Goal: Information Seeking & Learning: Learn about a topic

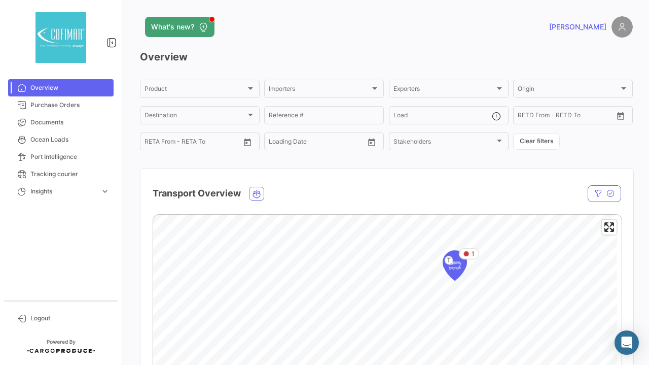
click at [134, 173] on div "What's new? [PERSON_NAME] Overview Product Product Importers Importers Exporter…" at bounding box center [386, 182] width 525 height 365
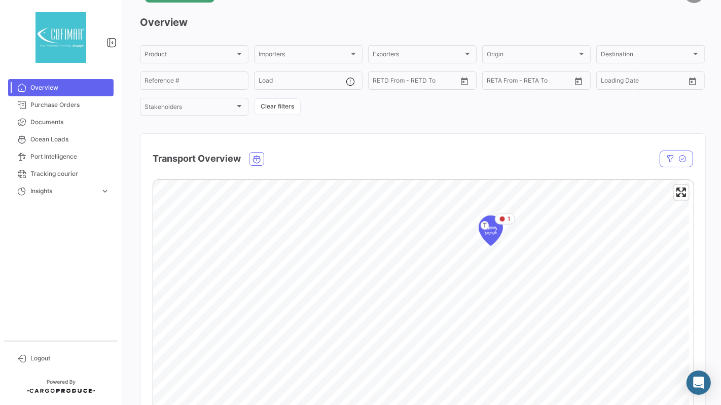
scroll to position [31, 0]
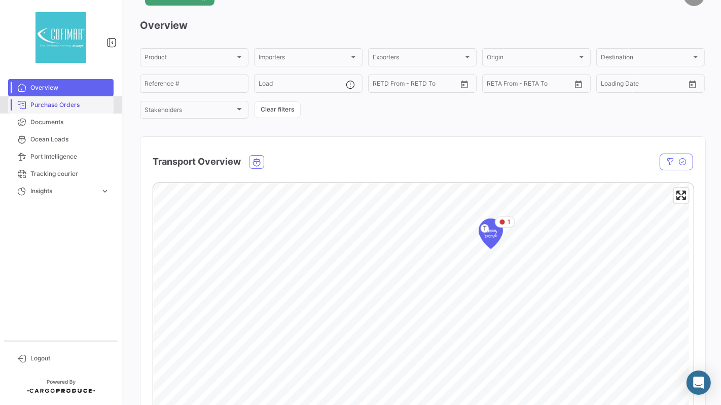
click at [61, 105] on span "Purchase Orders" at bounding box center [69, 104] width 79 height 9
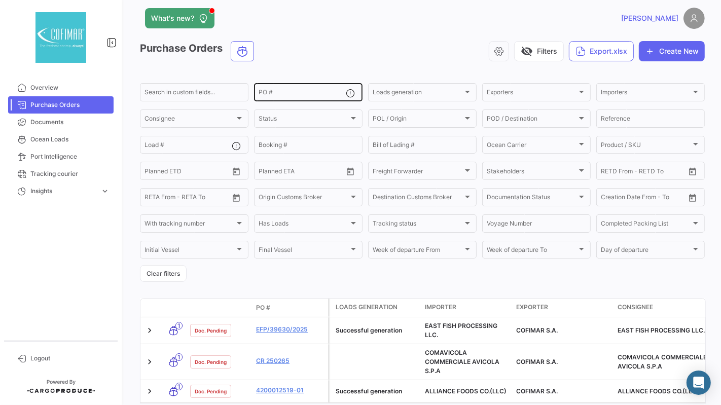
scroll to position [8, 0]
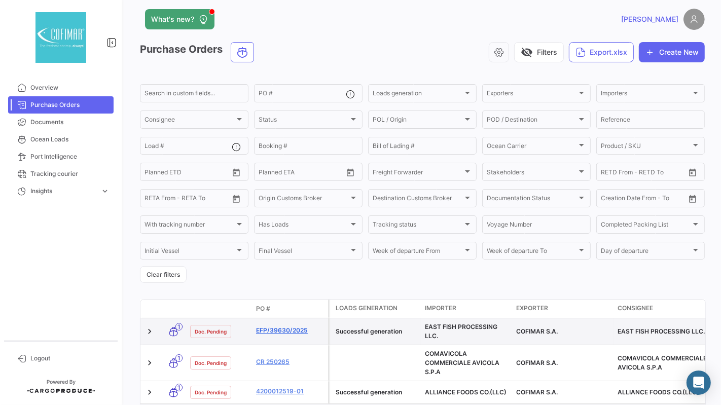
click at [286, 332] on link "EFP/39630/2025" at bounding box center [290, 330] width 68 height 9
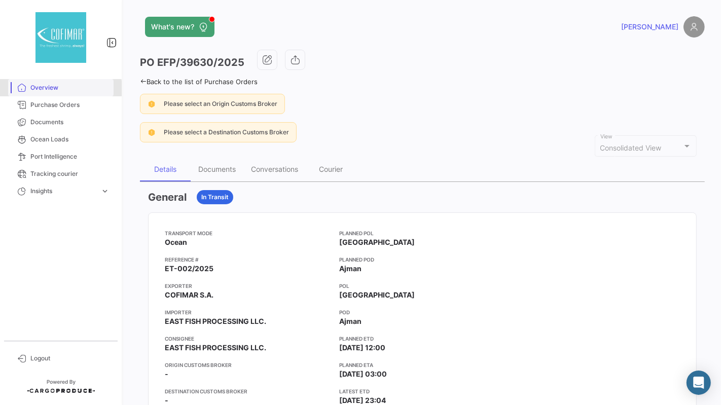
click at [59, 89] on span "Overview" at bounding box center [69, 87] width 79 height 9
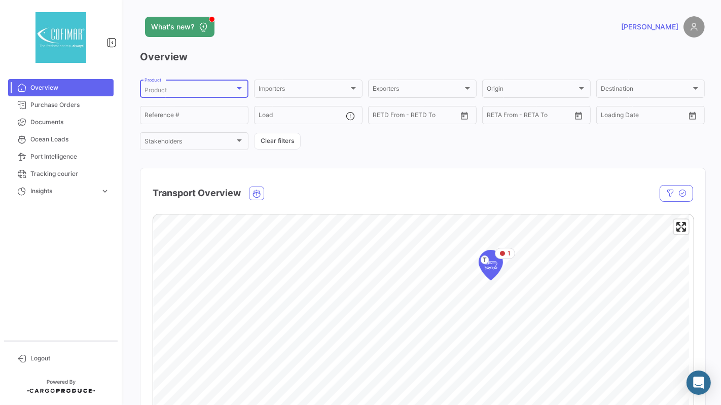
click at [236, 87] on div at bounding box center [239, 88] width 9 height 8
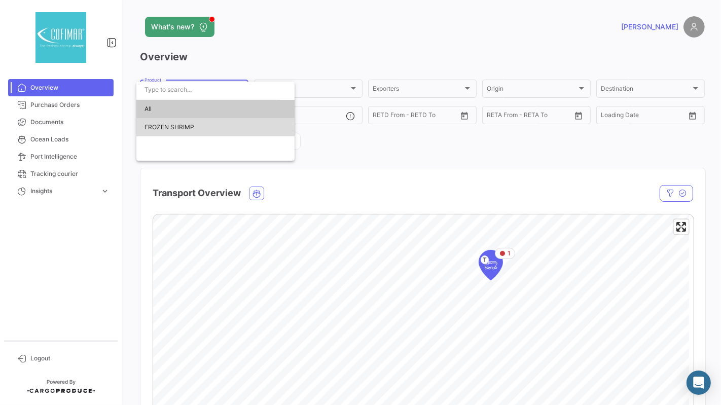
click at [178, 129] on span "FROZEN SHRIMP" at bounding box center [170, 127] width 50 height 8
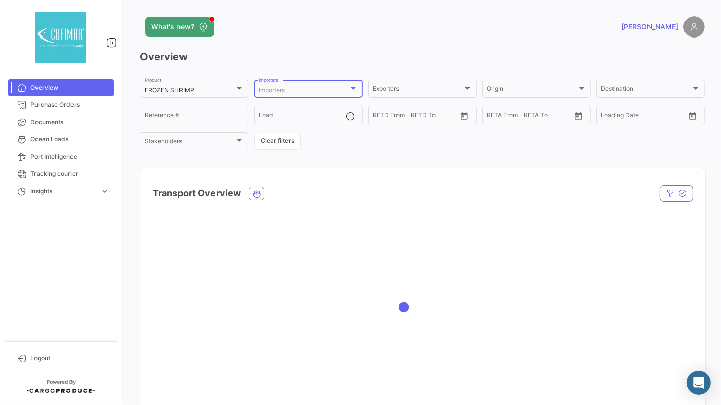
click at [295, 90] on div "Importers" at bounding box center [304, 90] width 90 height 7
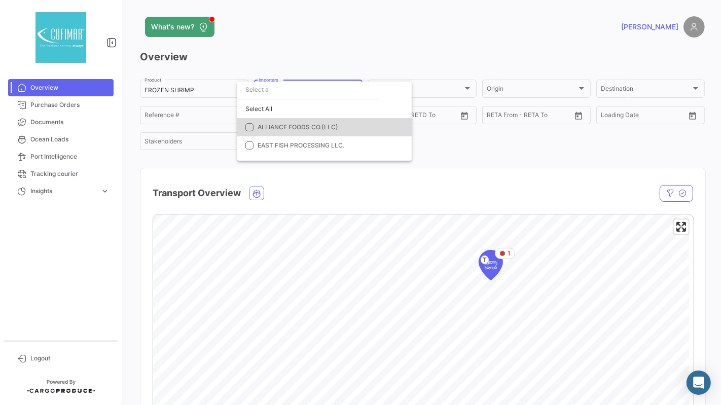
click at [250, 130] on mat-pseudo-checkbox at bounding box center [249, 127] width 8 height 8
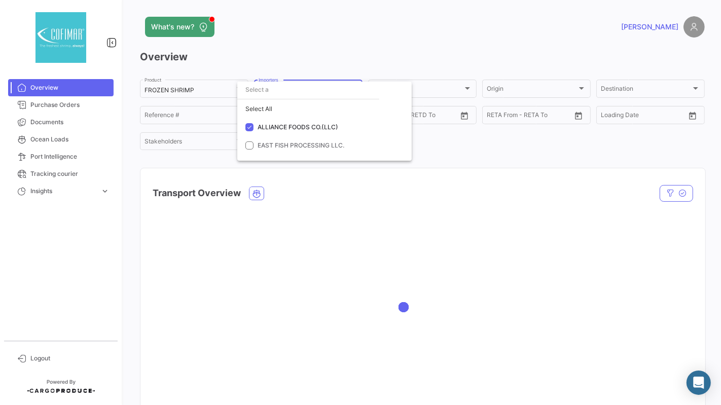
click at [424, 63] on div at bounding box center [360, 202] width 721 height 405
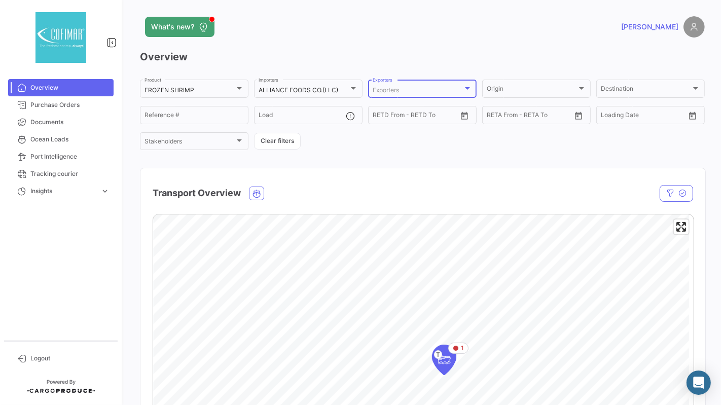
click at [412, 89] on div "Exporters" at bounding box center [418, 90] width 90 height 7
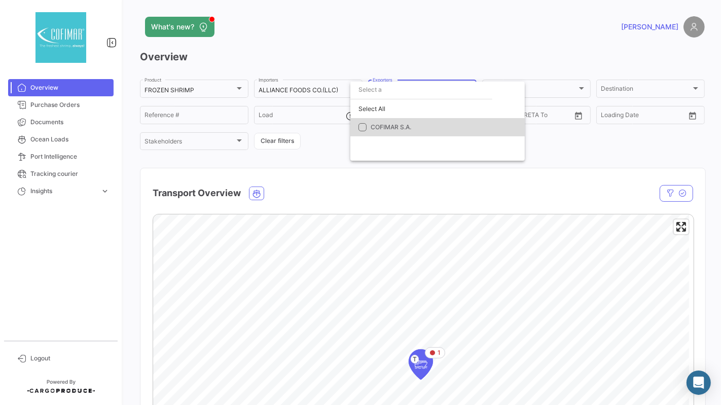
click at [364, 130] on mat-pseudo-checkbox at bounding box center [362, 127] width 8 height 8
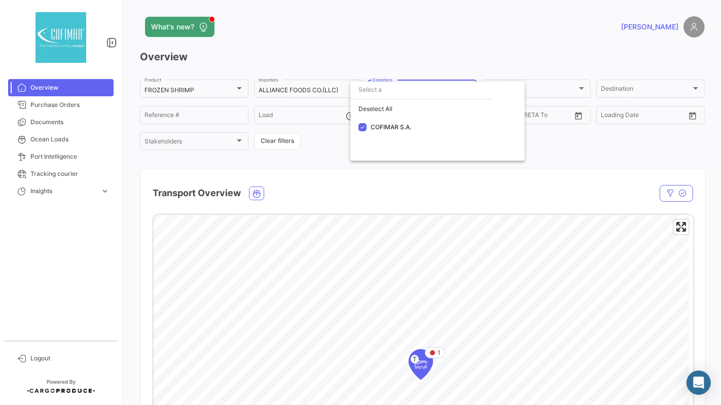
click at [484, 197] on div at bounding box center [360, 202] width 721 height 405
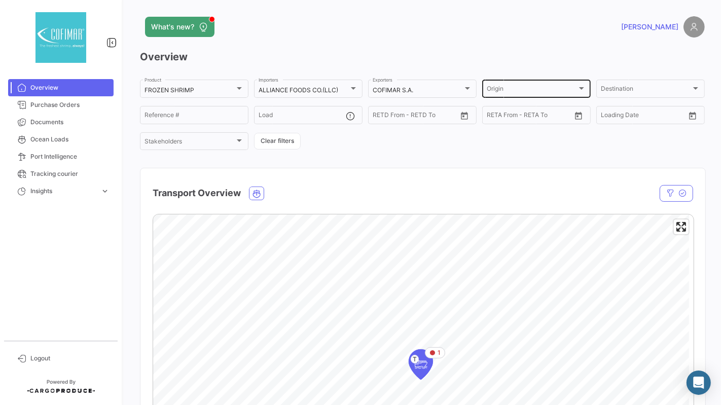
click at [533, 94] on div "Origin Origin" at bounding box center [536, 88] width 99 height 20
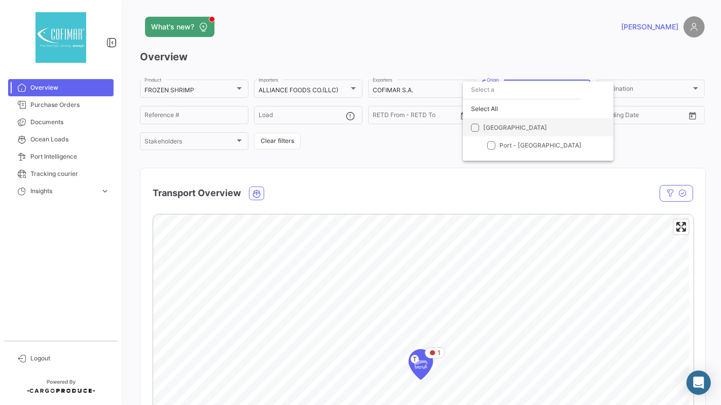
click at [506, 127] on span "[GEOGRAPHIC_DATA]" at bounding box center [515, 127] width 64 height 8
click at [475, 131] on input "[GEOGRAPHIC_DATA]" at bounding box center [475, 131] width 1 height 1
checkbox input "true"
click at [629, 92] on div at bounding box center [360, 202] width 721 height 405
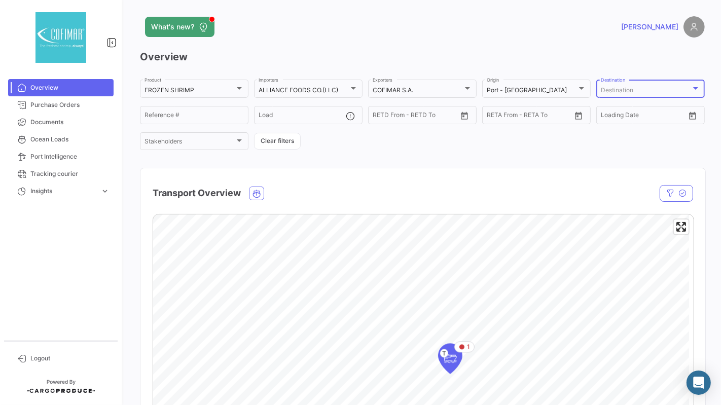
click at [629, 92] on div "Destination" at bounding box center [646, 90] width 90 height 7
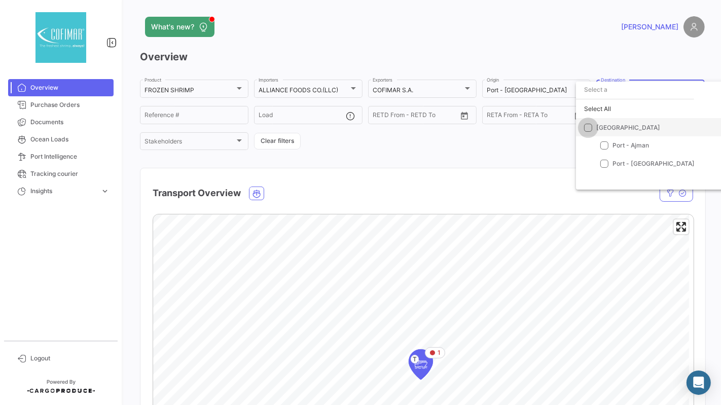
click at [589, 128] on span at bounding box center [588, 127] width 8 height 8
click at [588, 131] on input "[GEOGRAPHIC_DATA]" at bounding box center [588, 131] width 1 height 1
checkbox input "true"
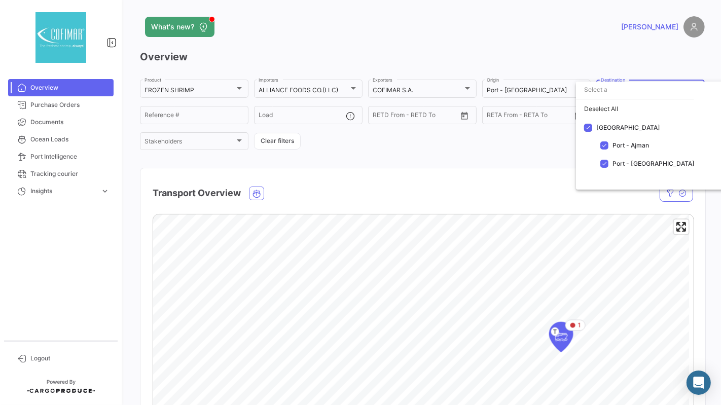
click at [193, 115] on div at bounding box center [360, 202] width 721 height 405
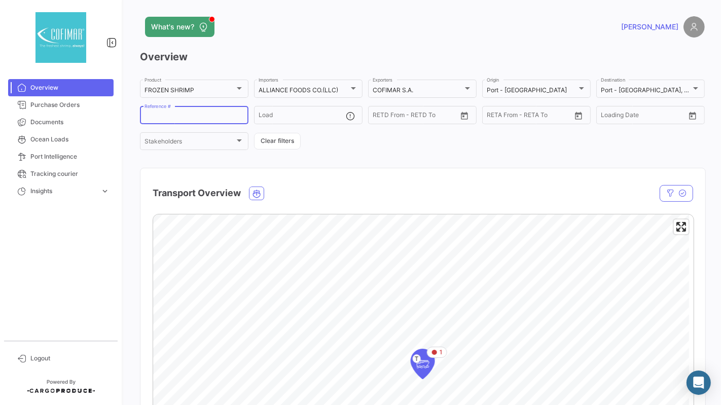
click at [193, 115] on input "Reference #" at bounding box center [194, 116] width 99 height 7
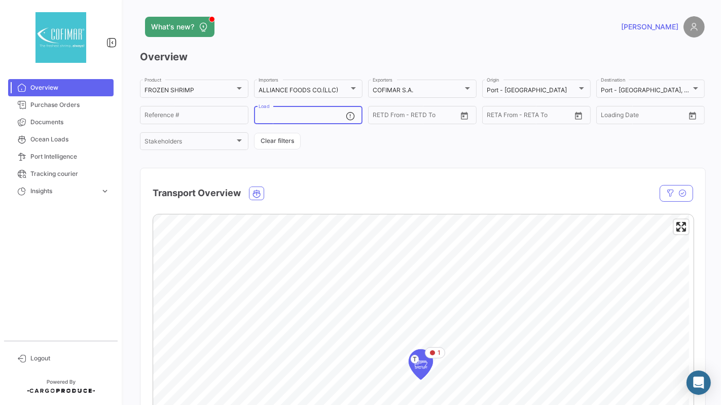
click at [271, 113] on input "Load" at bounding box center [302, 116] width 87 height 7
click at [398, 112] on div "From – RETD From - RETD To" at bounding box center [415, 114] width 84 height 20
click at [491, 136] on div "FROZEN SHRIMP Product ALLIANCE FOODS CO.(LLC) Importers COFIMAR S.A. Exporters …" at bounding box center [422, 115] width 565 height 74
click at [75, 125] on span "Documents" at bounding box center [69, 122] width 79 height 9
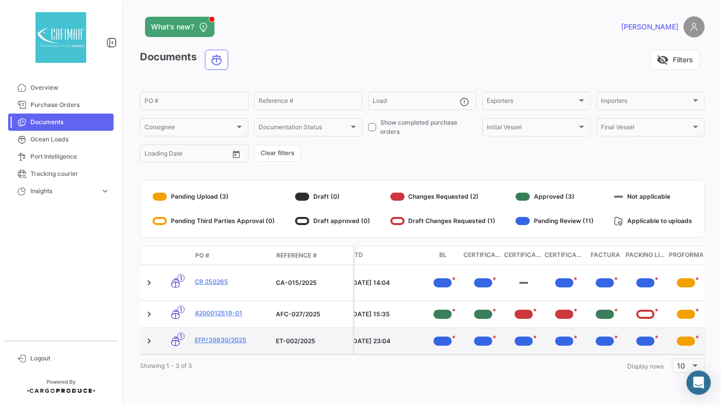
scroll to position [0, 339]
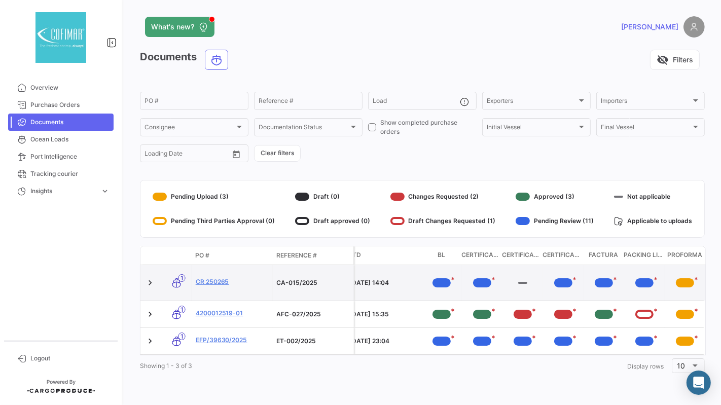
click at [445, 281] on div "*" at bounding box center [442, 282] width 18 height 9
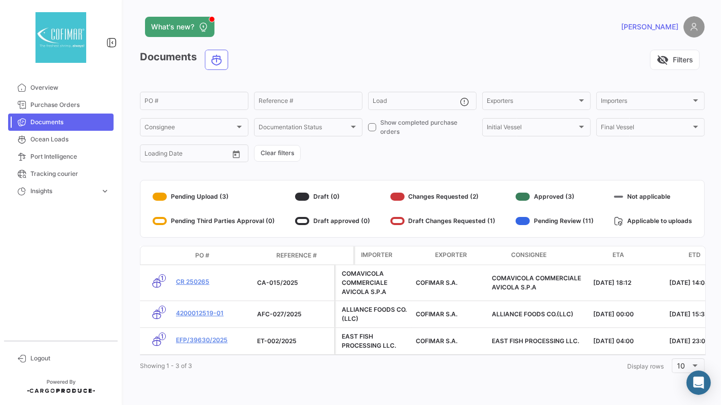
scroll to position [0, 0]
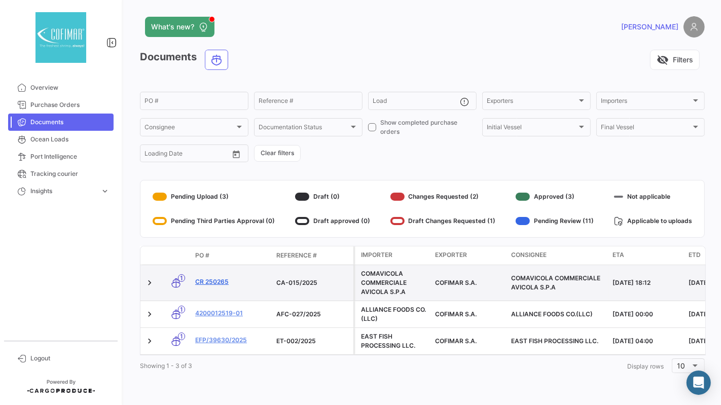
click at [210, 282] on link "CR 250265" at bounding box center [231, 281] width 73 height 9
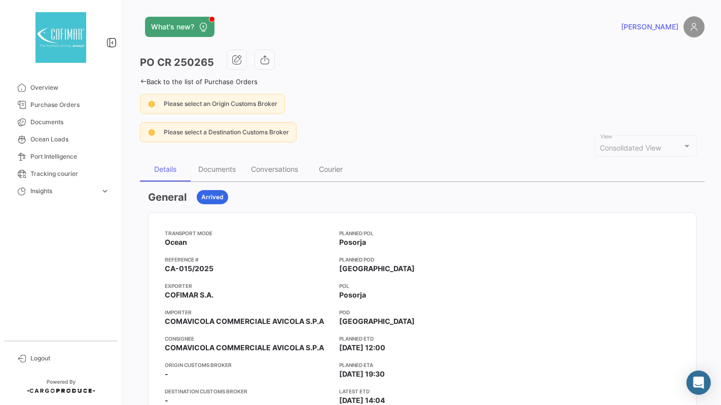
click at [136, 76] on div "What's new? [PERSON_NAME] PO CR 250265 Back to the list of Purchase Orders Plea…" at bounding box center [422, 202] width 597 height 405
click at [140, 79] on icon at bounding box center [143, 81] width 7 height 7
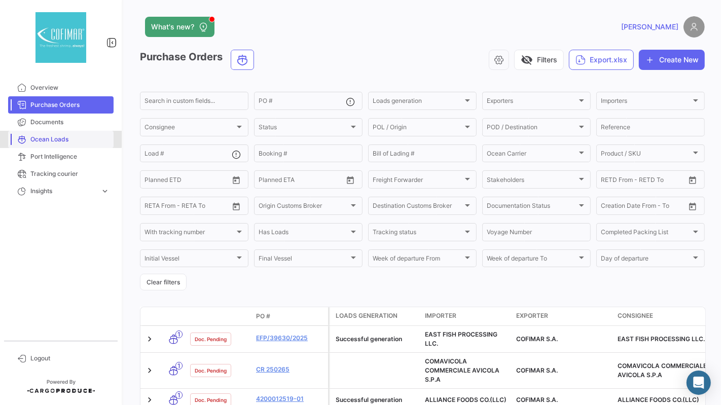
click at [49, 135] on span "Ocean Loads" at bounding box center [69, 139] width 79 height 9
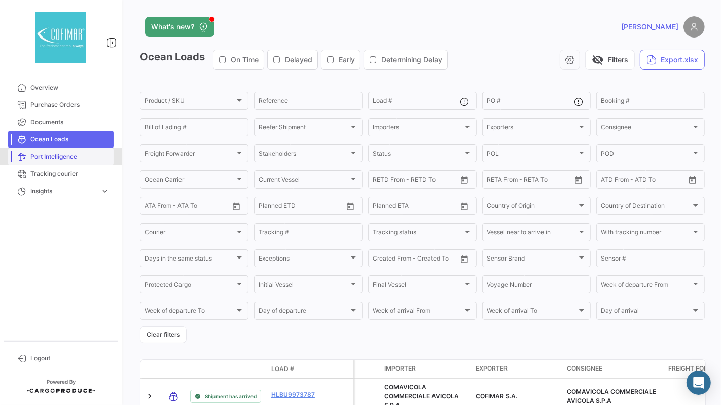
click at [50, 150] on link "Port Intelligence" at bounding box center [60, 156] width 105 height 17
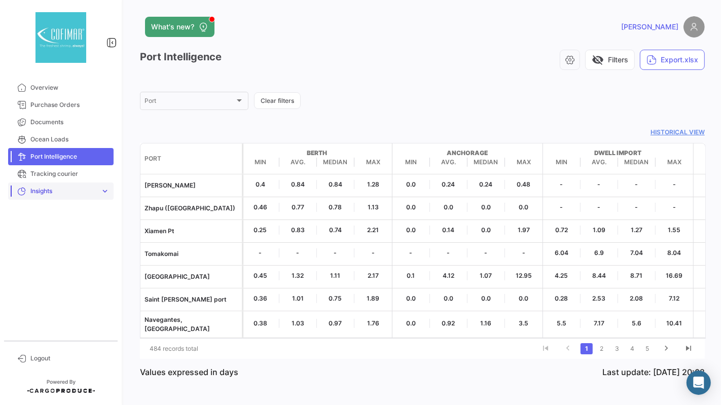
click at [63, 188] on span "Insights" at bounding box center [63, 191] width 66 height 9
click at [60, 204] on span "Time to destination" at bounding box center [67, 212] width 91 height 17
click at [61, 204] on span "Time to destination" at bounding box center [67, 212] width 91 height 17
click at [62, 206] on link "Time to destination" at bounding box center [67, 212] width 91 height 15
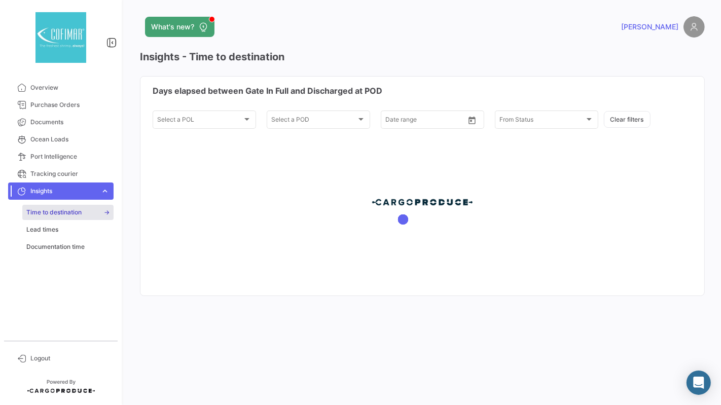
type input "[DATE]"
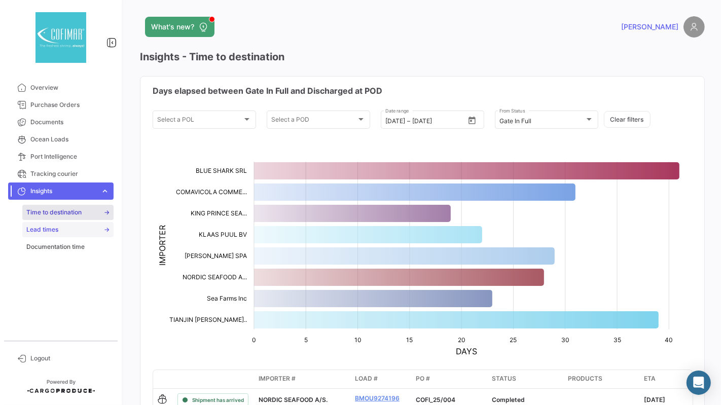
click at [52, 234] on link "Lead times" at bounding box center [67, 229] width 91 height 15
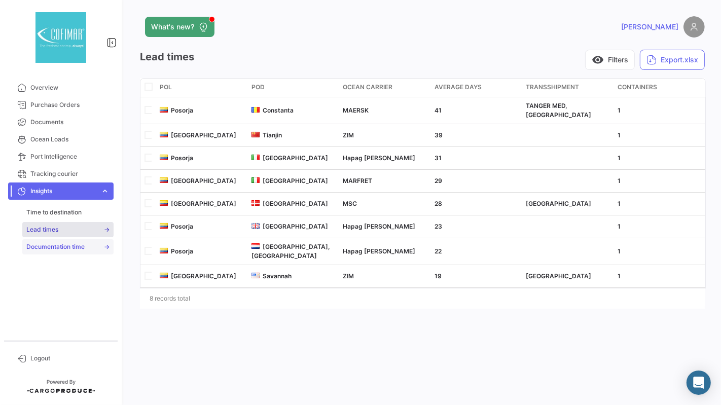
click at [50, 242] on span "Documentation time" at bounding box center [55, 246] width 58 height 9
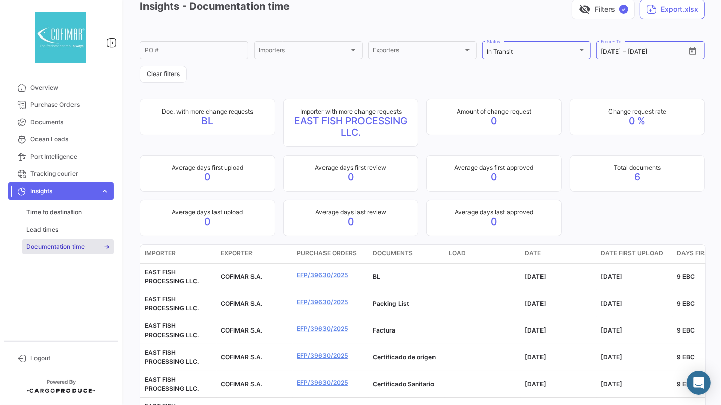
scroll to position [49, 0]
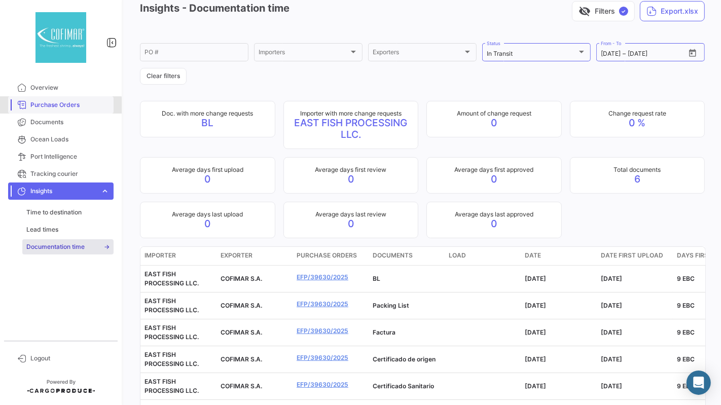
click at [58, 105] on span "Purchase Orders" at bounding box center [69, 104] width 79 height 9
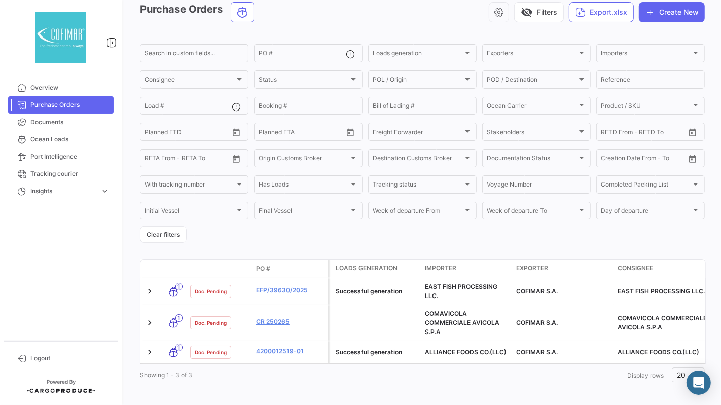
scroll to position [47, 0]
